Goal: Information Seeking & Learning: Find specific page/section

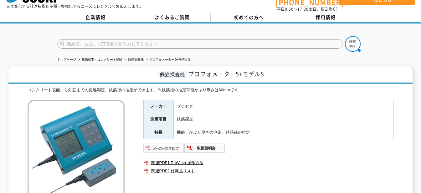
click at [176, 146] on img at bounding box center [163, 148] width 41 height 10
click at [283, 113] on td "鉄筋探査" at bounding box center [283, 119] width 220 height 13
click at [170, 145] on img at bounding box center [163, 148] width 41 height 10
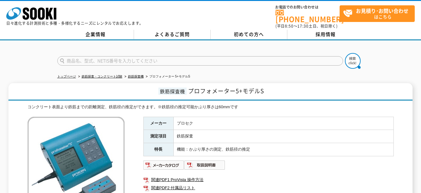
click at [137, 57] on input "text" at bounding box center [200, 60] width 286 height 9
type input "プロフォメーター"
click at [345, 53] on button at bounding box center [353, 61] width 16 height 16
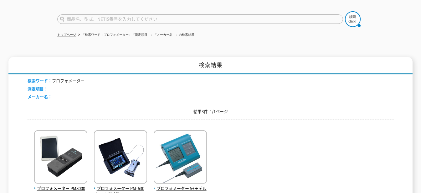
scroll to position [94, 0]
